Goal: Transaction & Acquisition: Subscribe to service/newsletter

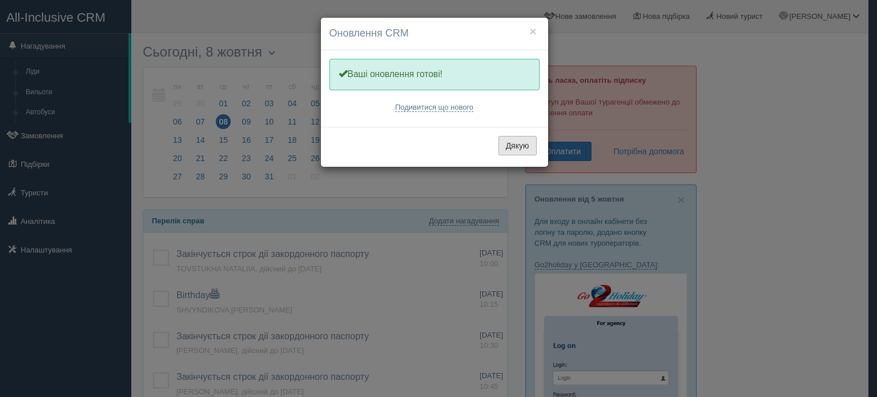
click at [522, 143] on button "Дякую" at bounding box center [518, 145] width 38 height 19
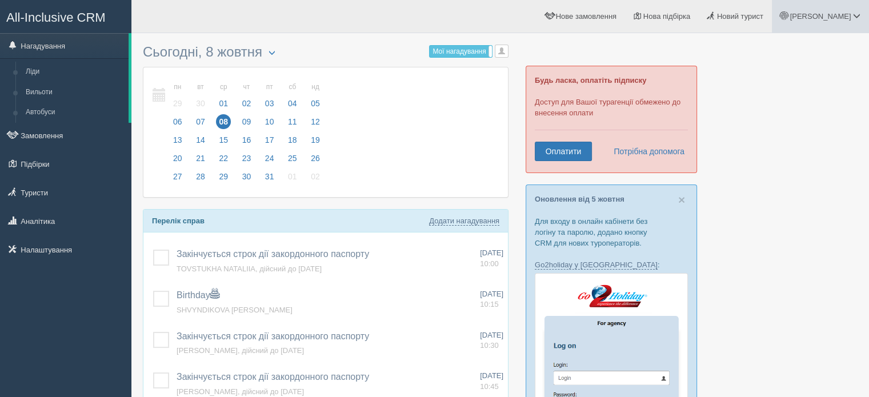
click at [827, 27] on link "[PERSON_NAME]" at bounding box center [820, 16] width 97 height 33
click at [793, 47] on span "Мій профіль" at bounding box center [788, 50] width 42 height 9
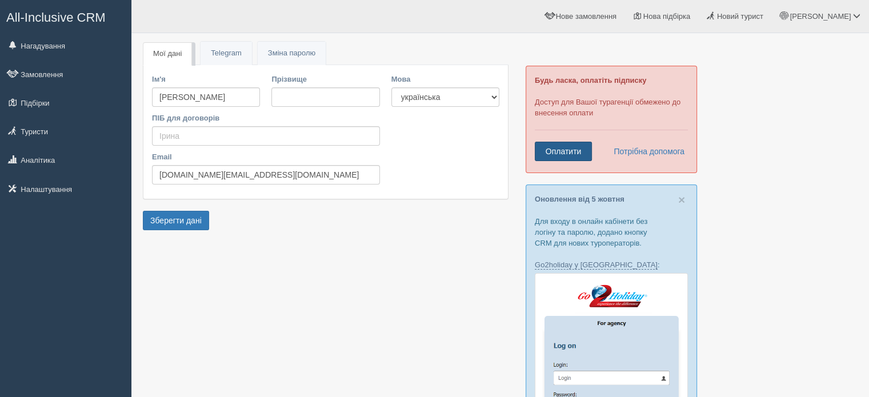
click at [553, 149] on link "Оплатити" at bounding box center [563, 151] width 57 height 19
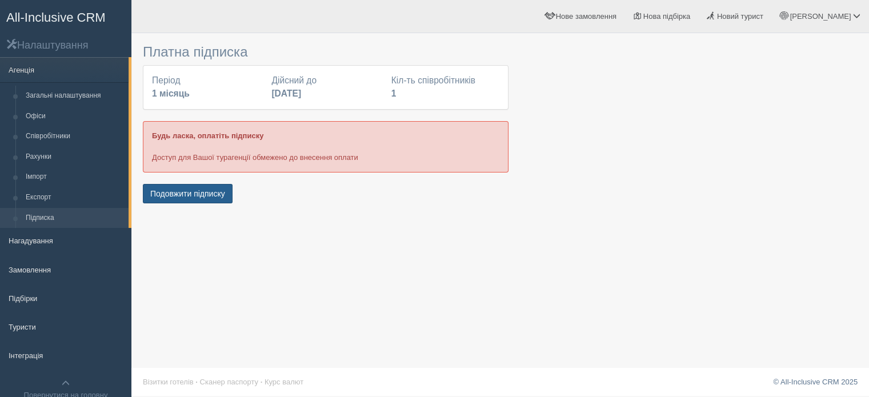
click at [211, 191] on button "Подовжити підписку" at bounding box center [188, 193] width 90 height 19
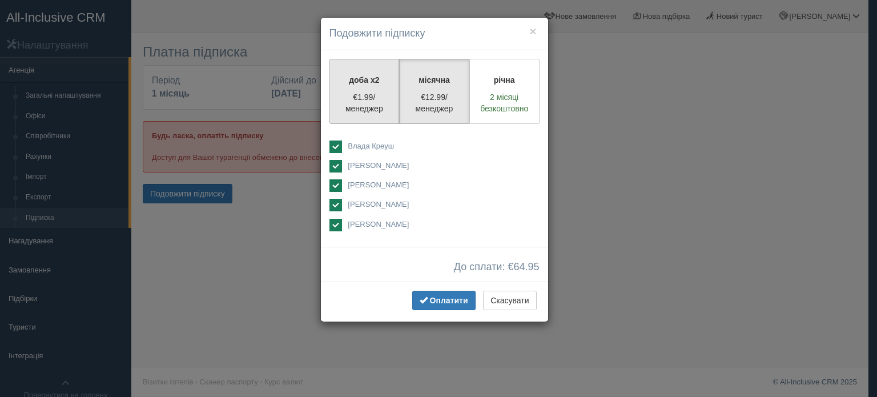
click at [343, 102] on p "€1.99/менеджер" at bounding box center [364, 102] width 55 height 23
radio input "true"
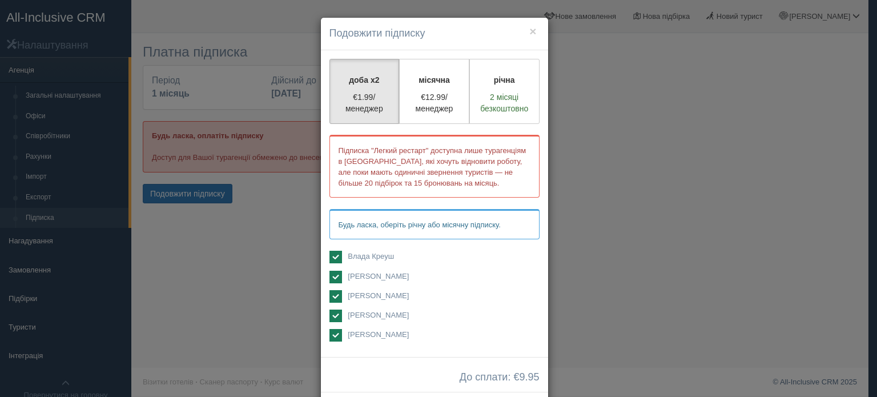
click at [332, 255] on ins at bounding box center [336, 257] width 13 height 13
checkbox input "false"
click at [331, 278] on ins at bounding box center [336, 277] width 13 height 13
checkbox input "false"
click at [334, 295] on ins at bounding box center [336, 296] width 13 height 13
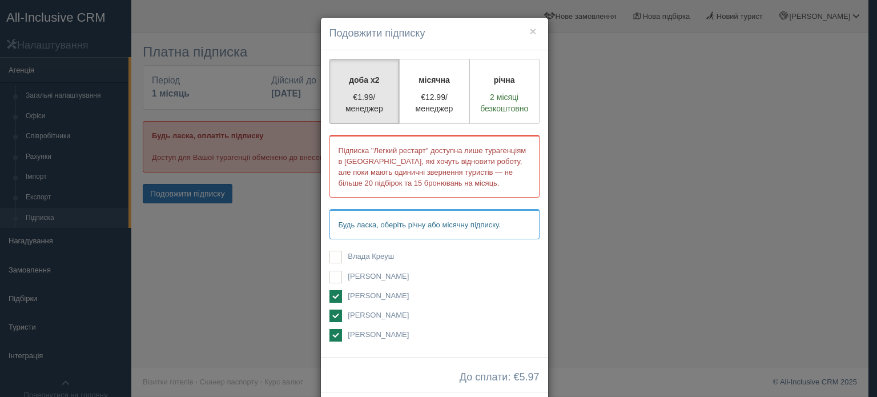
checkbox input "false"
click at [334, 312] on ins at bounding box center [336, 316] width 13 height 13
checkbox input "false"
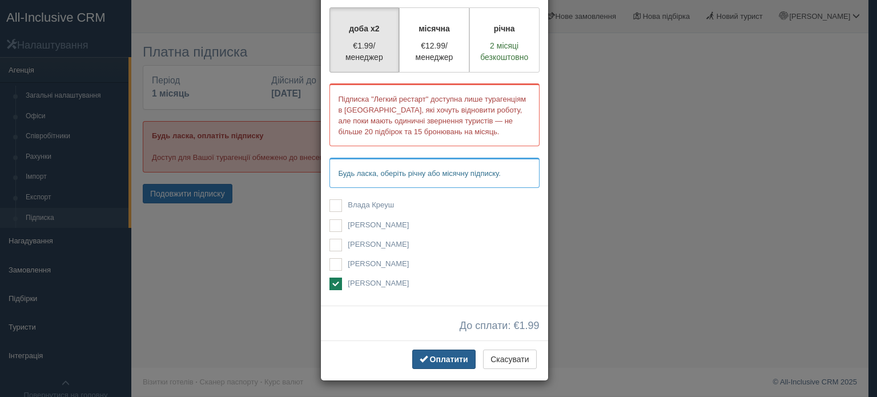
click at [450, 358] on span "Оплатити" at bounding box center [449, 359] width 38 height 9
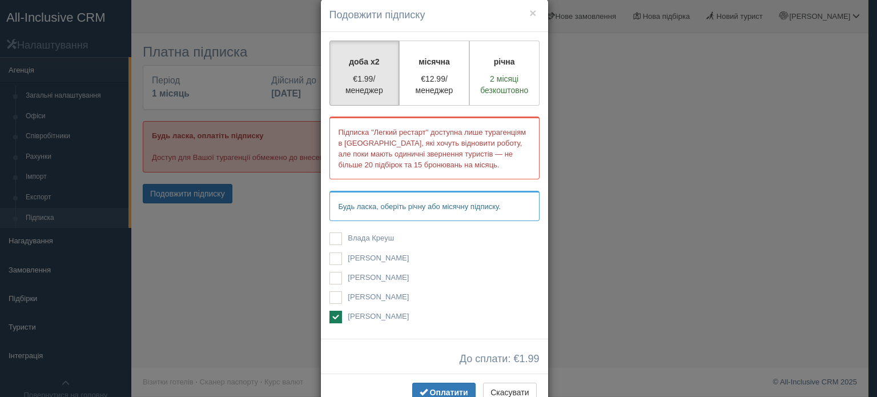
scroll to position [0, 0]
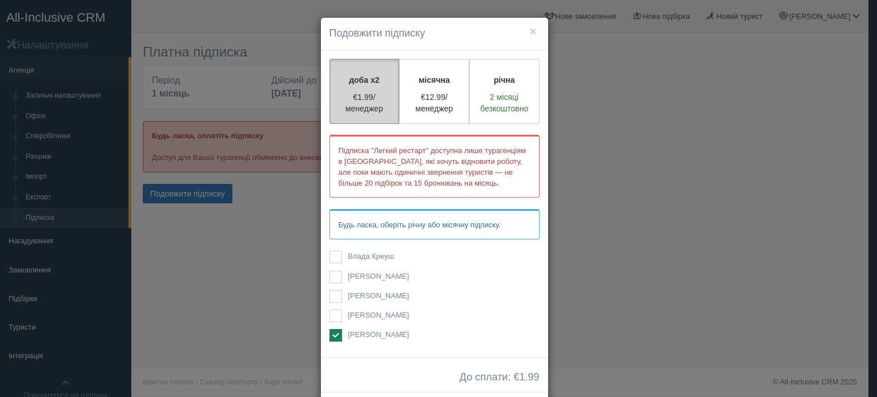
click at [359, 75] on p "доба x2" at bounding box center [364, 79] width 55 height 11
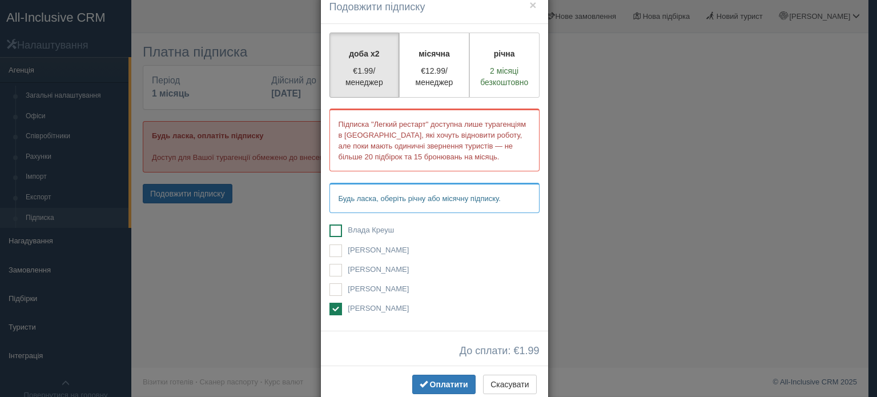
scroll to position [51, 0]
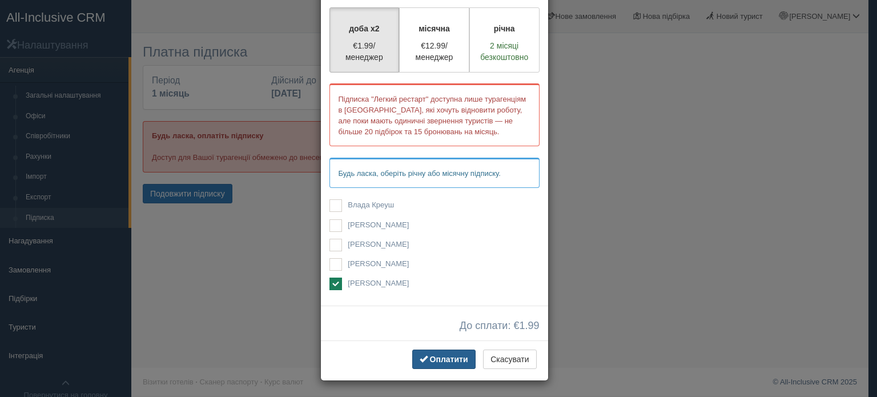
click at [443, 355] on span "Оплатити" at bounding box center [449, 359] width 38 height 9
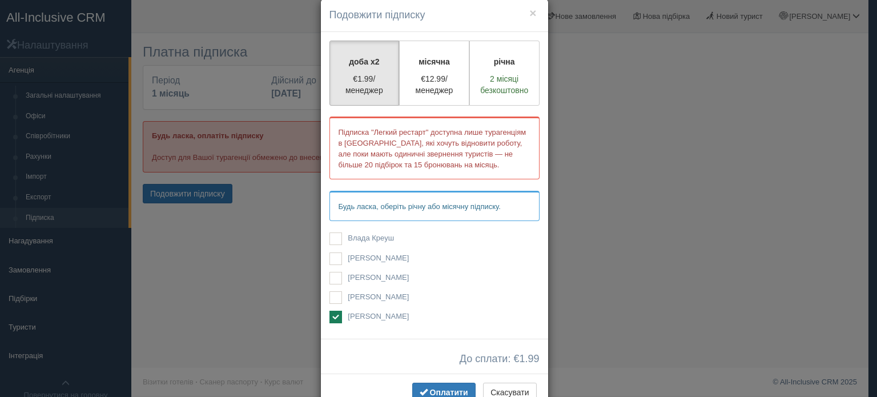
scroll to position [0, 0]
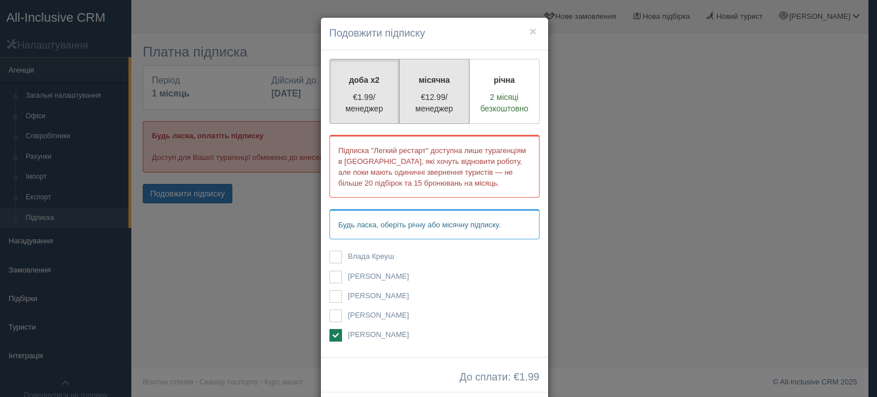
click at [423, 95] on p "€12.99/менеджер" at bounding box center [434, 102] width 55 height 23
radio input "true"
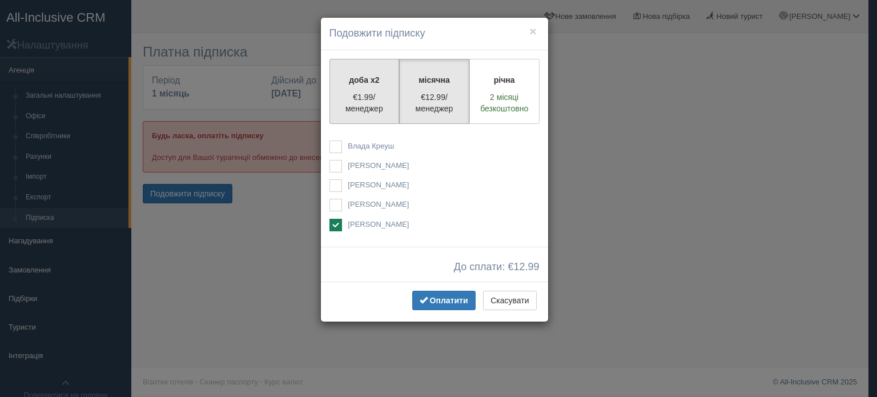
click at [358, 100] on p "€1.99/менеджер" at bounding box center [364, 102] width 55 height 23
radio input "true"
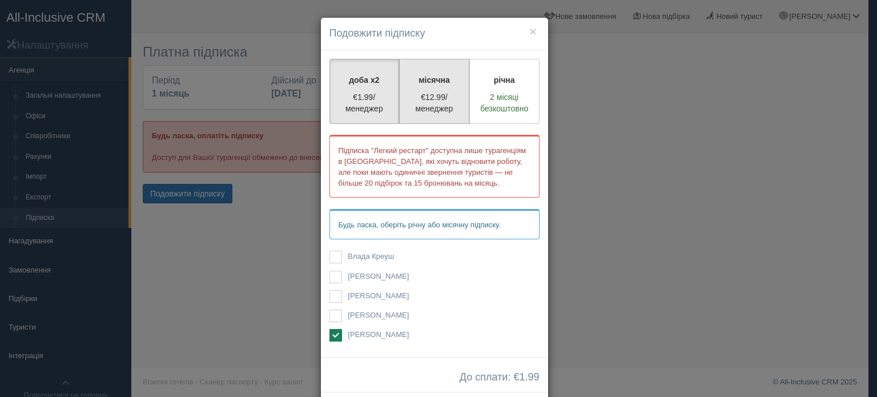
click at [428, 107] on p "€12.99/менеджер" at bounding box center [434, 102] width 55 height 23
radio input "true"
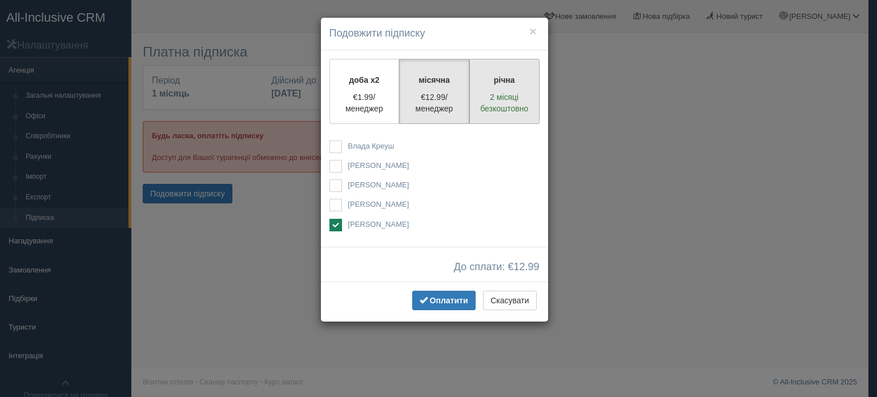
click at [495, 102] on p "2 місяці безкоштовно" at bounding box center [504, 102] width 55 height 23
radio input "true"
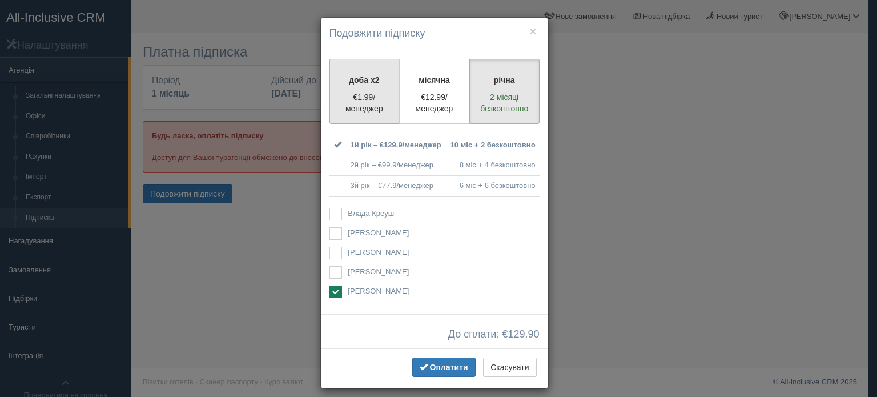
click at [363, 93] on p "€1.99/менеджер" at bounding box center [364, 102] width 55 height 23
radio input "true"
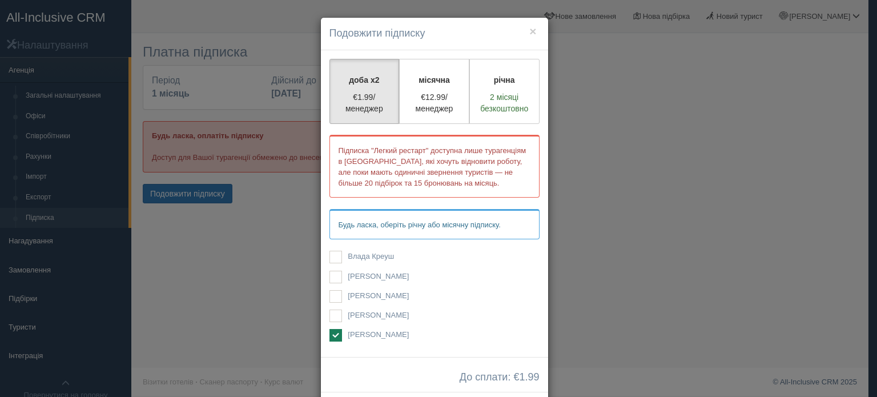
click at [383, 219] on p "Будь ласка, оберіть річну або місячну підписку." at bounding box center [435, 224] width 210 height 30
click at [330, 334] on ins at bounding box center [336, 335] width 13 height 13
click at [331, 338] on ins at bounding box center [336, 335] width 13 height 13
checkbox input "true"
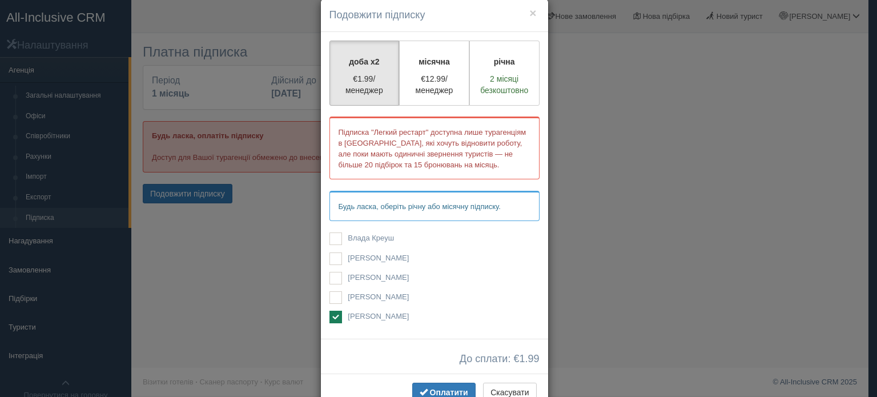
scroll to position [51, 0]
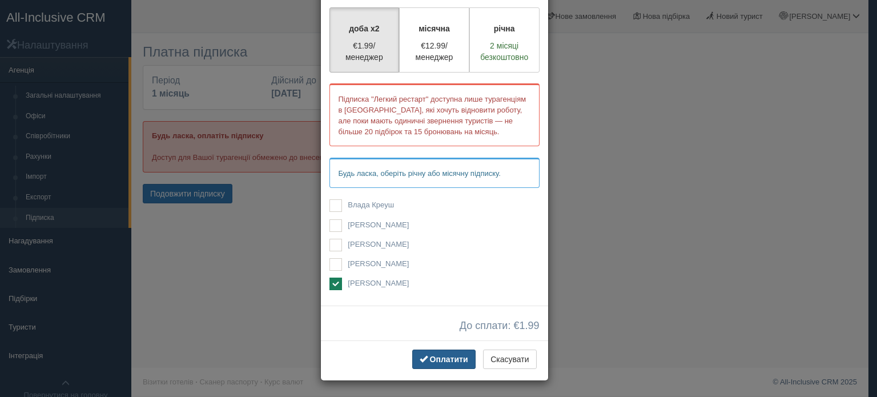
click at [439, 367] on button "Оплатити" at bounding box center [443, 359] width 63 height 19
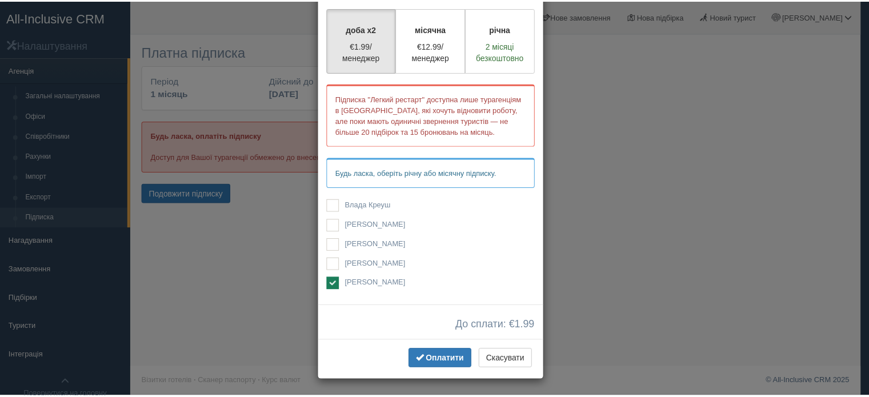
scroll to position [0, 0]
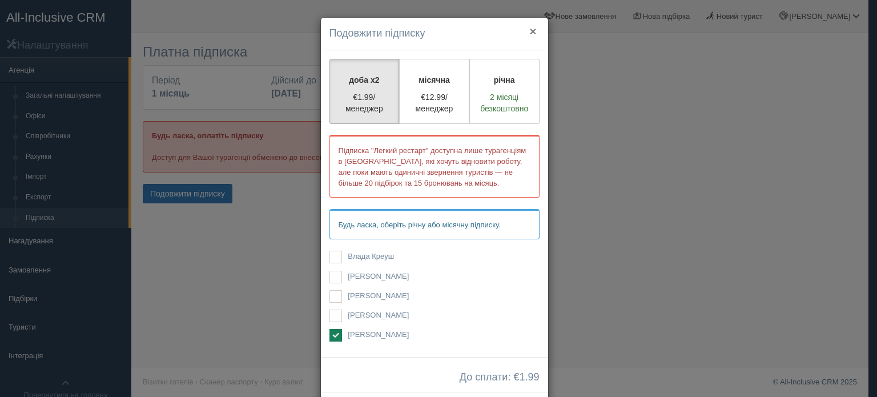
click at [530, 30] on button "×" at bounding box center [533, 31] width 7 height 12
